Goal: Communication & Community: Answer question/provide support

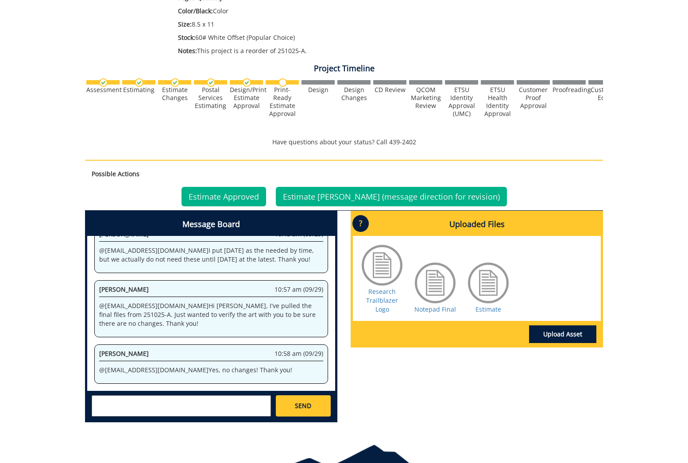
scroll to position [301, 0]
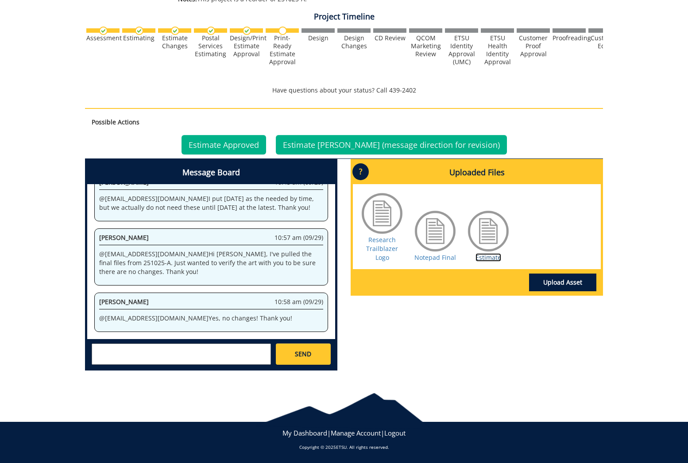
click at [486, 256] on link "Estimate" at bounding box center [488, 257] width 26 height 8
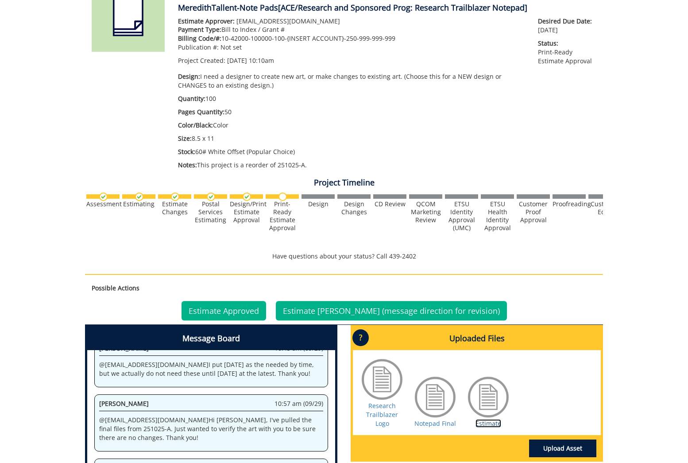
scroll to position [0, 0]
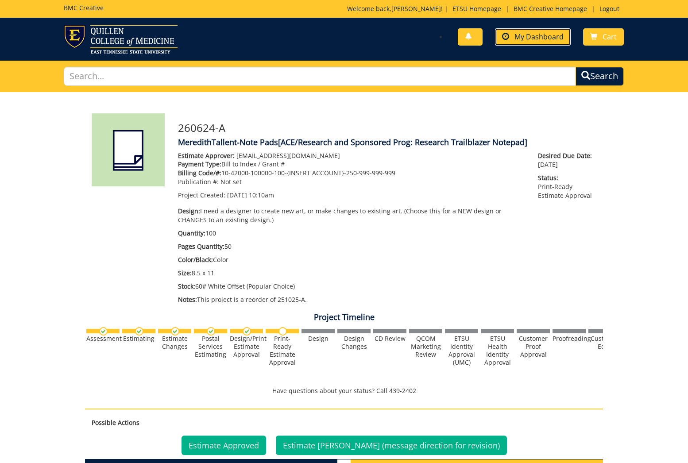
click at [520, 35] on span "My Dashboard" at bounding box center [538, 37] width 49 height 10
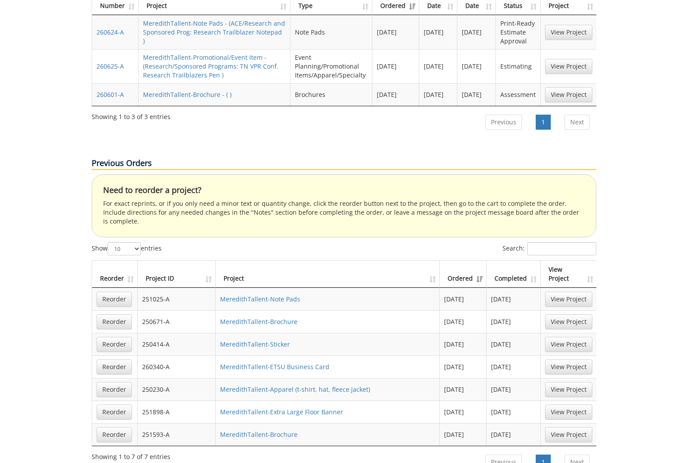
scroll to position [453, 0]
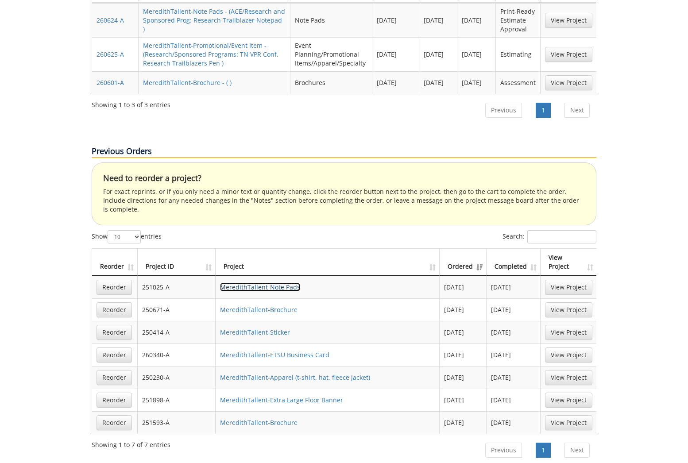
click at [279, 283] on link "MeredithTallent-Note Pads" at bounding box center [260, 287] width 80 height 8
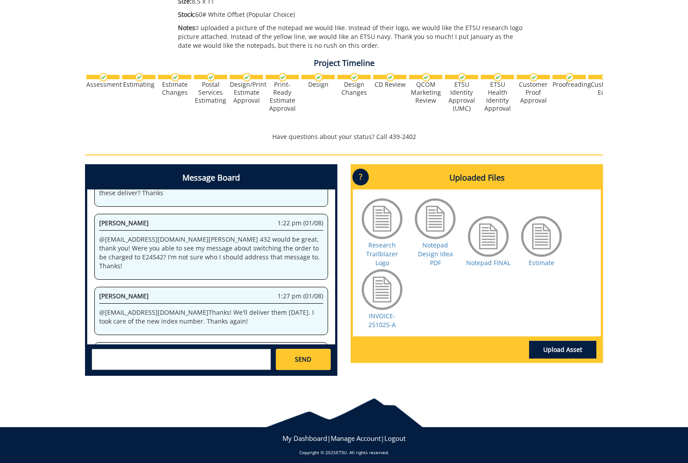
scroll to position [277, 0]
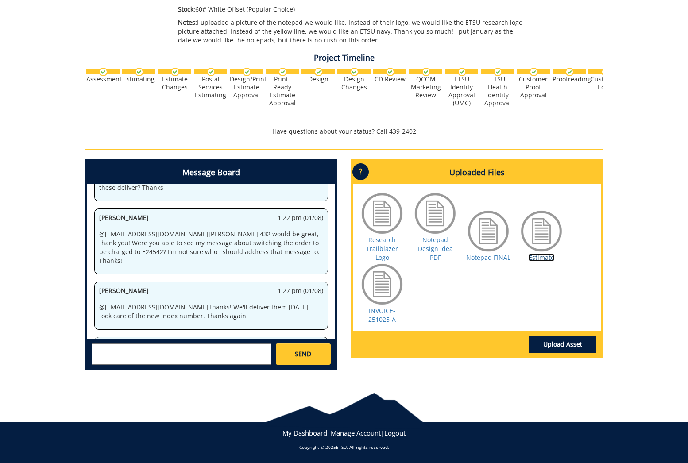
click at [544, 260] on link "Estimate" at bounding box center [541, 257] width 26 height 8
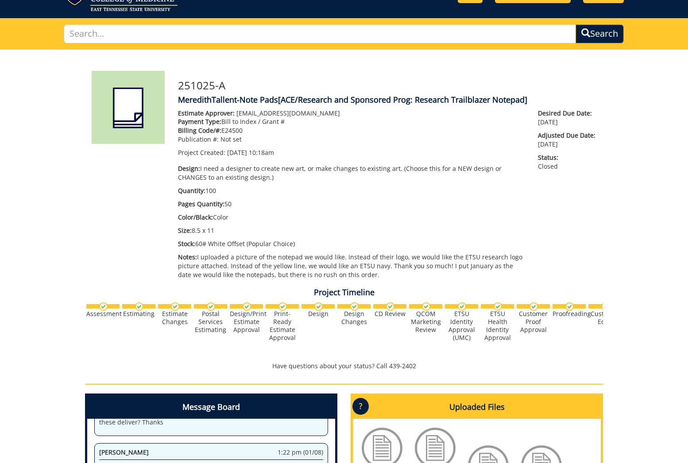
scroll to position [0, 0]
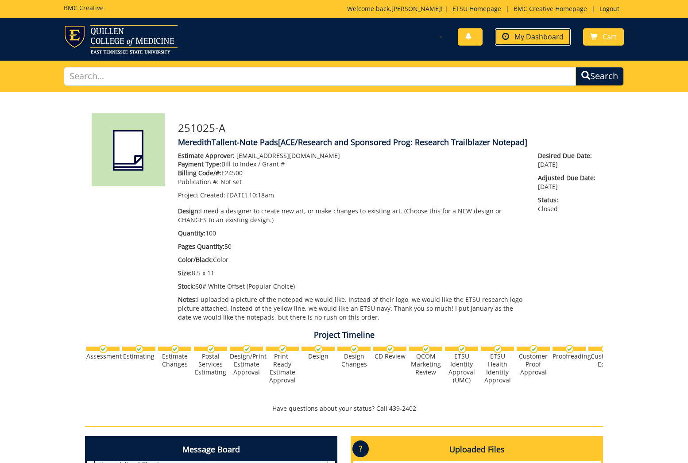
click at [524, 35] on span "My Dashboard" at bounding box center [538, 37] width 49 height 10
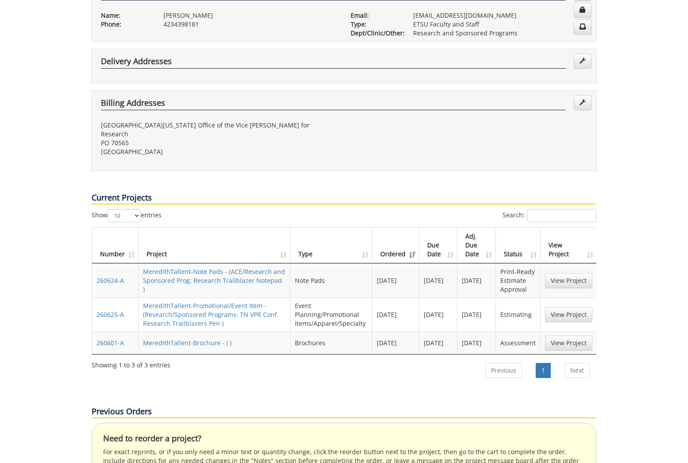
scroll to position [241, 0]
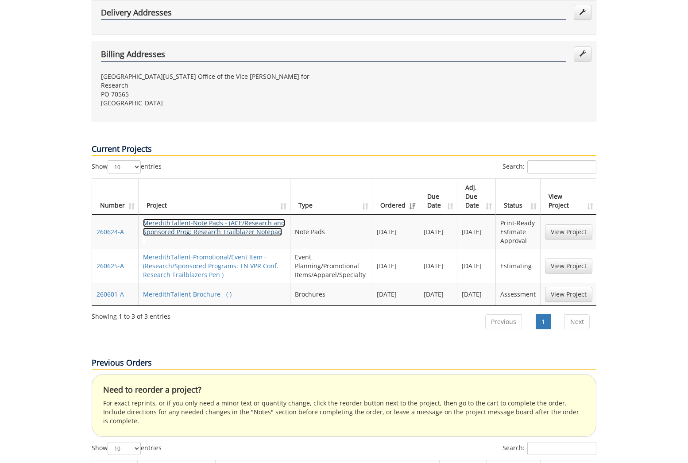
click at [241, 219] on link "MeredithTallent-Note Pads - (ACE/Research and Sponsored Prog: Research Trailbla…" at bounding box center [214, 232] width 142 height 26
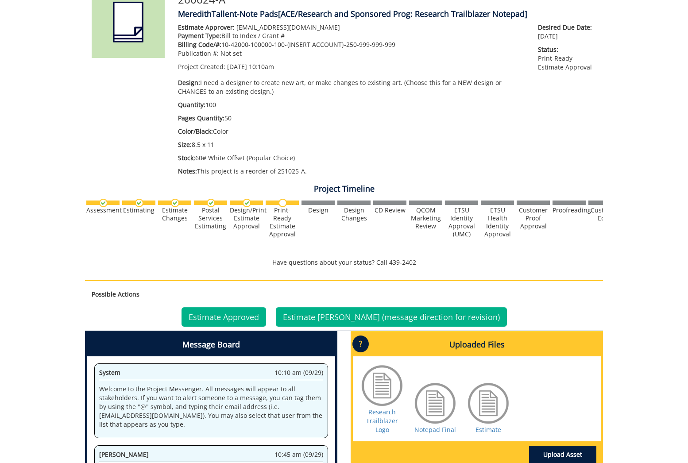
scroll to position [121, 0]
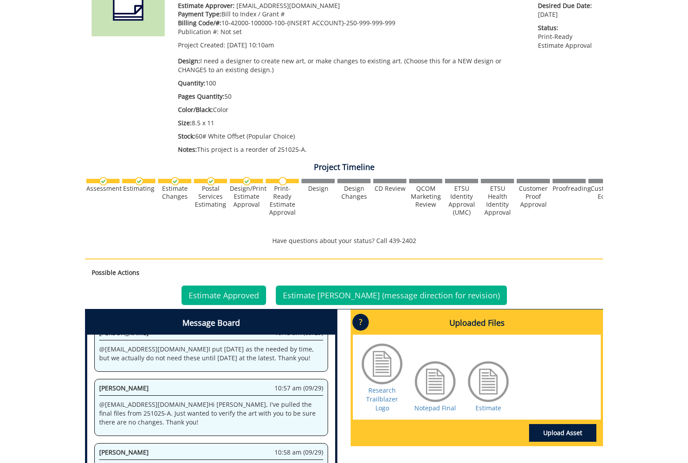
scroll to position [301, 0]
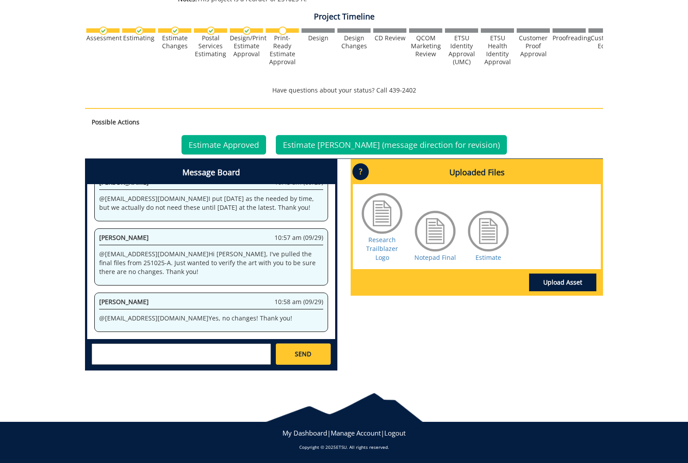
click at [216, 355] on textarea at bounding box center [181, 353] width 179 height 21
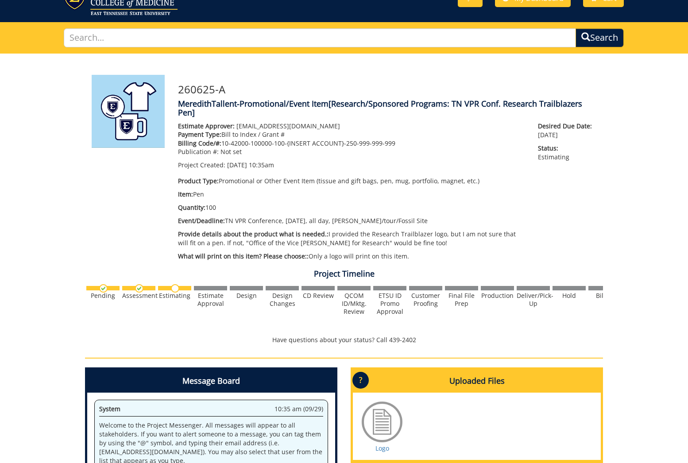
scroll to position [247, 0]
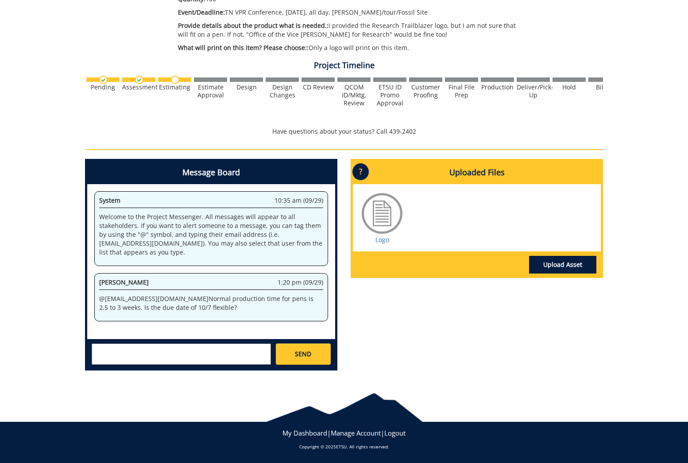
click at [224, 363] on textarea at bounding box center [181, 353] width 179 height 21
click at [168, 358] on textarea at bounding box center [181, 353] width 179 height 21
type textarea "@[EMAIL_ADDRESS][DOMAIN_NAME] Hello, we have an event on 10/7 that we wanted th…"
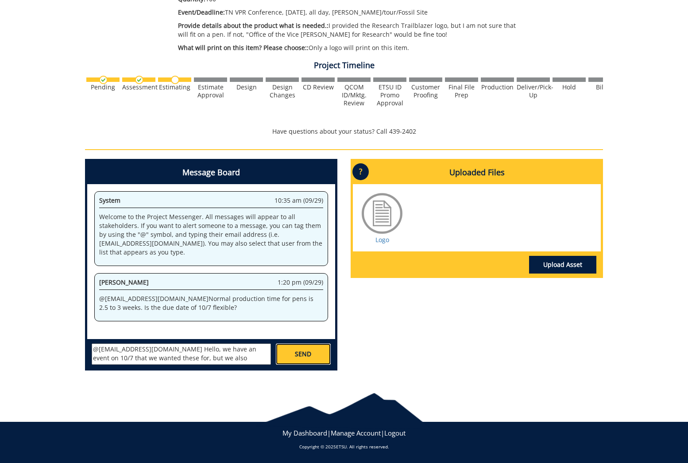
click at [309, 353] on span "SEND" at bounding box center [303, 354] width 16 height 9
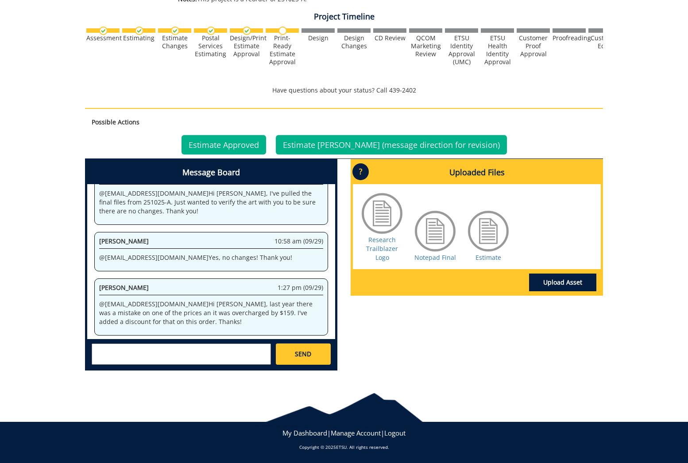
scroll to position [164, 0]
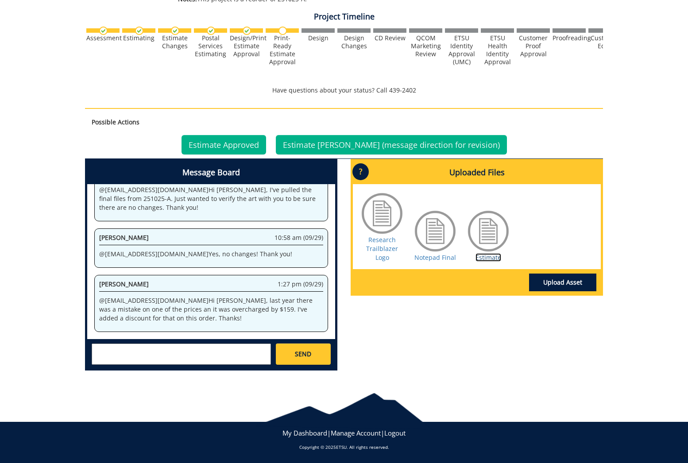
click at [495, 257] on link "Estimate" at bounding box center [488, 257] width 26 height 8
drag, startPoint x: 193, startPoint y: 344, endPoint x: 205, endPoint y: 347, distance: 13.2
click at [193, 344] on textarea at bounding box center [181, 353] width 179 height 21
type textarea "2"
click at [212, 351] on textarea "@[EMAIL_ADDRESS][DOMAIN_NAME]" at bounding box center [181, 353] width 179 height 21
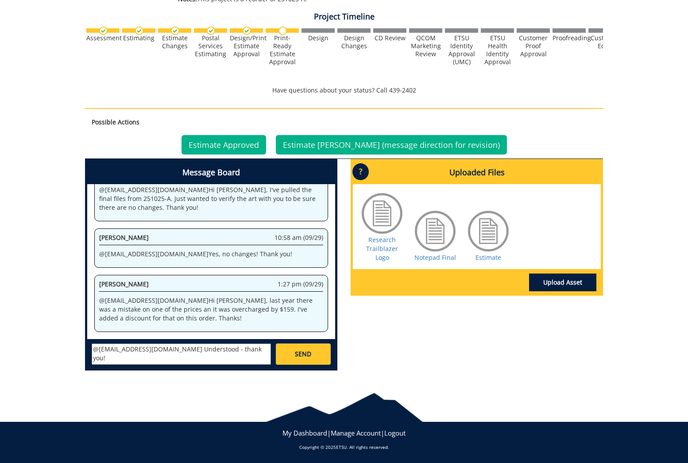
type textarea "@[EMAIL_ADDRESS][DOMAIN_NAME] Understood - thank you!"
click at [316, 364] on link "SEND" at bounding box center [303, 353] width 55 height 21
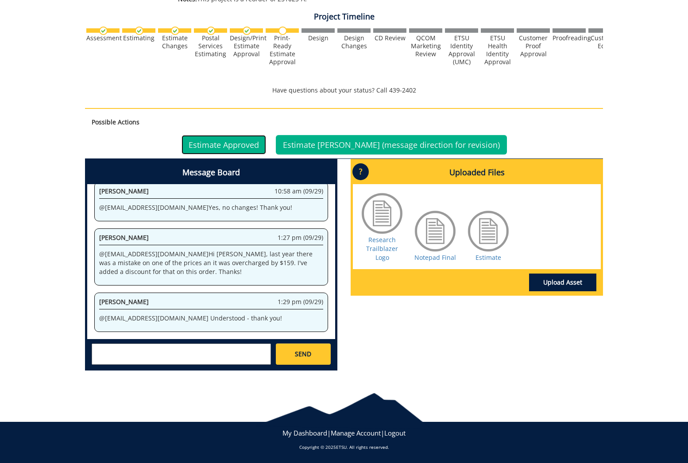
click at [254, 145] on link "Estimate Approved" at bounding box center [223, 144] width 85 height 19
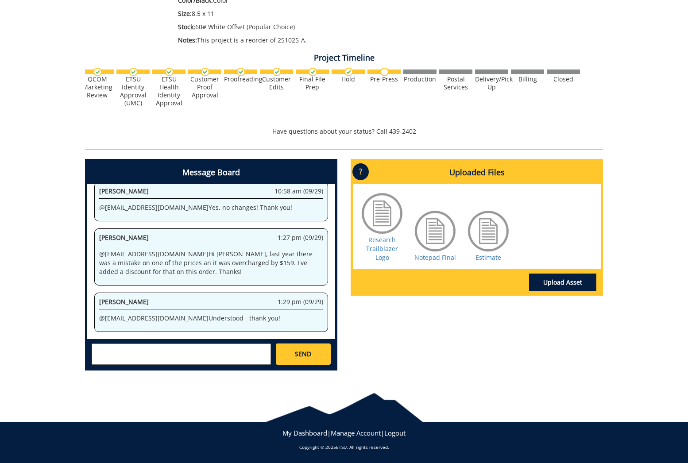
scroll to position [0, 325]
click at [494, 244] on div at bounding box center [488, 231] width 44 height 44
click at [441, 257] on link "Notepad Final" at bounding box center [435, 257] width 42 height 8
